Goal: Use online tool/utility: Utilize a website feature to perform a specific function

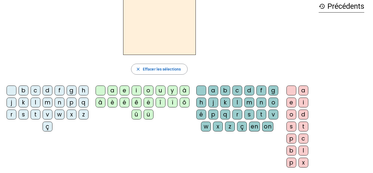
scroll to position [27, 0]
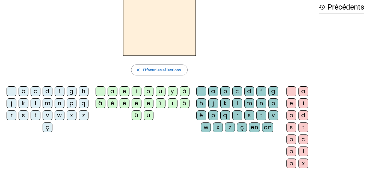
click at [104, 105] on div "â" at bounding box center [101, 103] width 10 height 10
click at [40, 117] on div "t" at bounding box center [36, 115] width 10 height 10
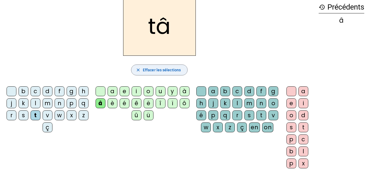
click at [170, 68] on span "Effacer les sélections" at bounding box center [162, 70] width 38 height 7
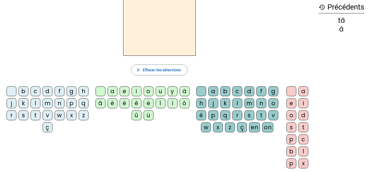
click at [40, 116] on div "t" at bounding box center [36, 115] width 10 height 10
click at [111, 91] on div "a" at bounding box center [113, 91] width 10 height 10
click at [242, 92] on div "c" at bounding box center [237, 91] width 10 height 10
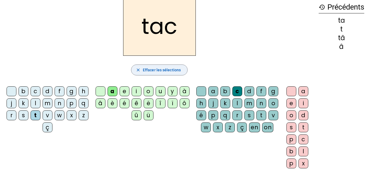
click at [173, 69] on span "Effacer les sélections" at bounding box center [162, 70] width 38 height 7
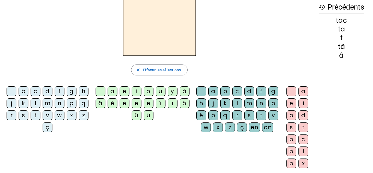
click at [40, 114] on div "t" at bounding box center [36, 115] width 10 height 10
click at [113, 90] on div "a" at bounding box center [113, 91] width 10 height 10
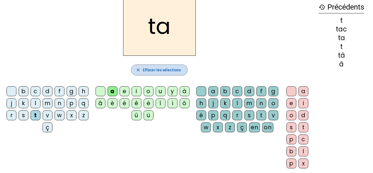
click at [165, 69] on span "Effacer les sélections" at bounding box center [162, 70] width 38 height 7
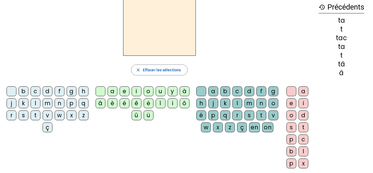
click at [40, 115] on div "t" at bounding box center [36, 115] width 10 height 10
click at [124, 91] on div "e" at bounding box center [125, 91] width 10 height 10
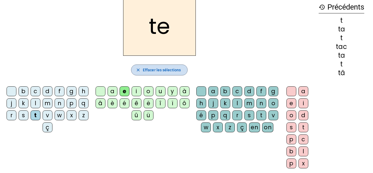
click at [174, 69] on span "Effacer les sélections" at bounding box center [162, 70] width 38 height 7
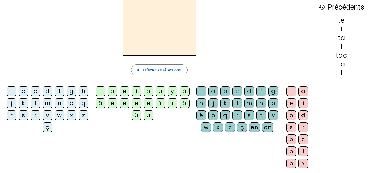
click at [16, 103] on div "j" at bounding box center [12, 103] width 10 height 10
click at [126, 89] on div "e" at bounding box center [125, 91] width 10 height 10
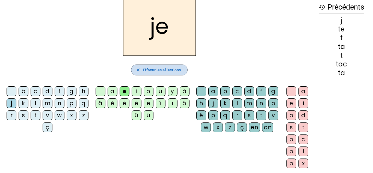
click at [170, 68] on span "Effacer les sélections" at bounding box center [162, 70] width 38 height 7
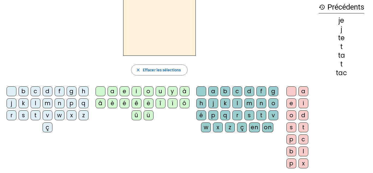
click at [52, 91] on div "d" at bounding box center [48, 91] width 10 height 10
click at [123, 92] on div "e" at bounding box center [125, 91] width 10 height 10
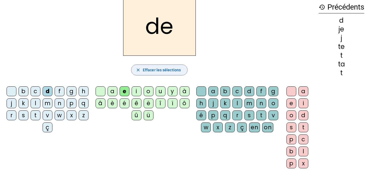
click at [174, 68] on span "Effacer les sélections" at bounding box center [162, 70] width 38 height 7
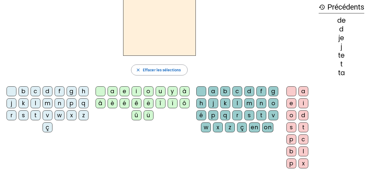
click at [52, 103] on div "m" at bounding box center [48, 103] width 10 height 10
click at [123, 91] on div "e" at bounding box center [125, 91] width 10 height 10
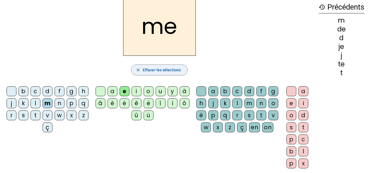
click at [170, 72] on span "Effacer les sélections" at bounding box center [162, 70] width 38 height 7
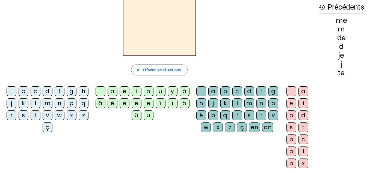
click at [52, 103] on div "m" at bounding box center [48, 103] width 10 height 10
click at [113, 92] on div "a" at bounding box center [113, 91] width 10 height 10
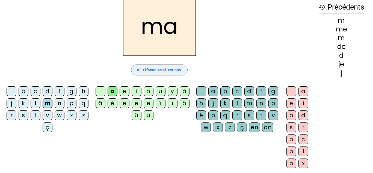
click at [175, 67] on span "Effacer les sélections" at bounding box center [162, 70] width 38 height 7
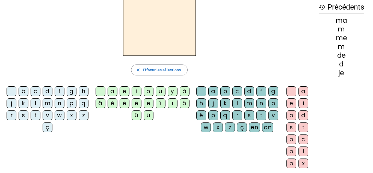
click at [40, 104] on div "l" at bounding box center [36, 103] width 10 height 10
click at [110, 90] on div "a" at bounding box center [113, 91] width 10 height 10
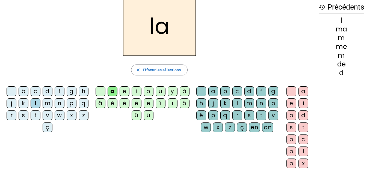
click at [242, 91] on div "c" at bounding box center [237, 91] width 10 height 10
